Goal: Transaction & Acquisition: Purchase product/service

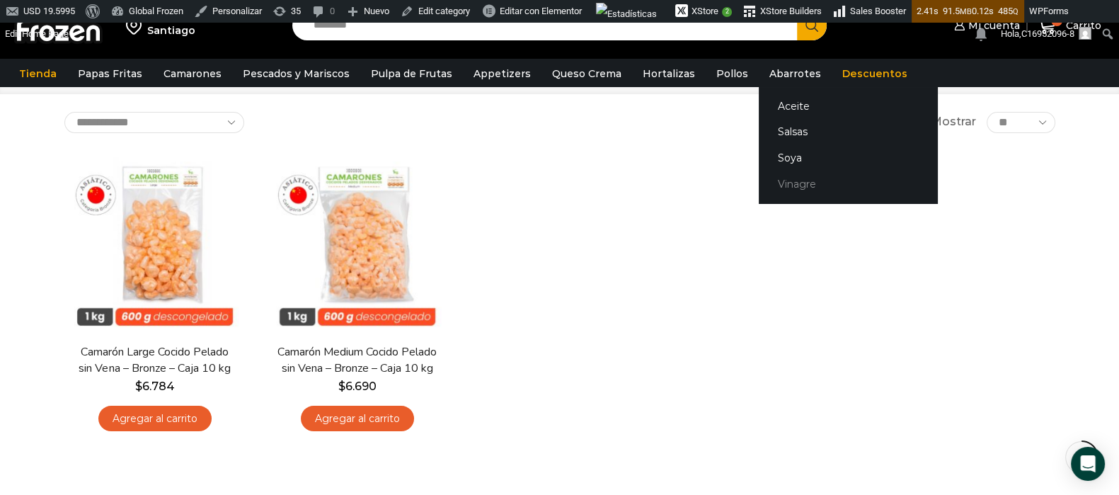
click at [790, 178] on link "Vinagre" at bounding box center [848, 184] width 178 height 26
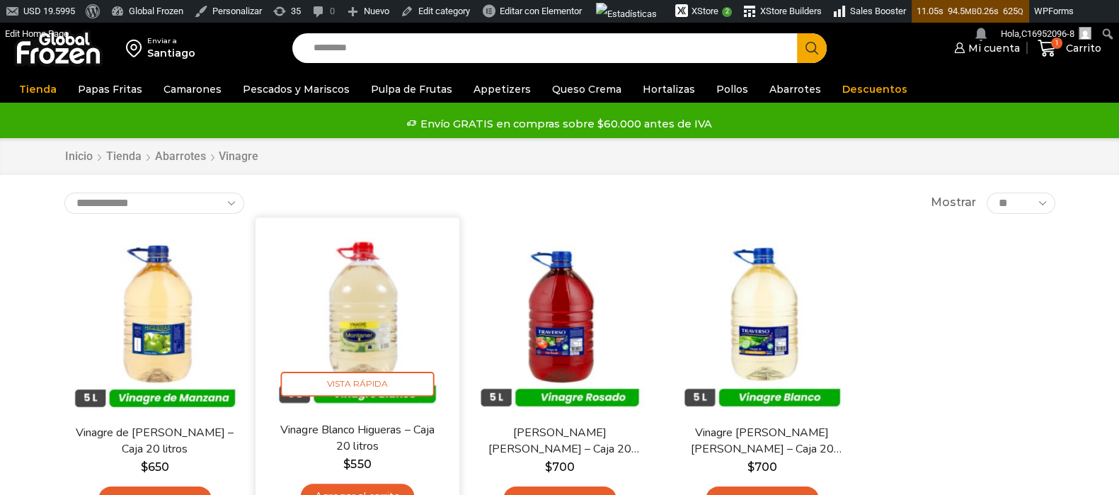
click at [377, 324] on img at bounding box center [357, 319] width 183 height 183
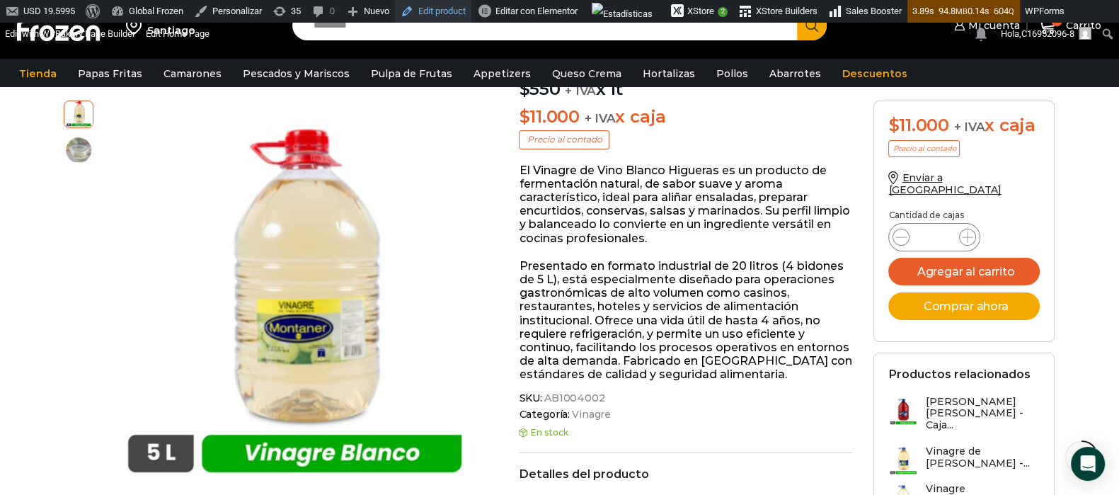
scroll to position [177, 0]
